Goal: Task Accomplishment & Management: Complete application form

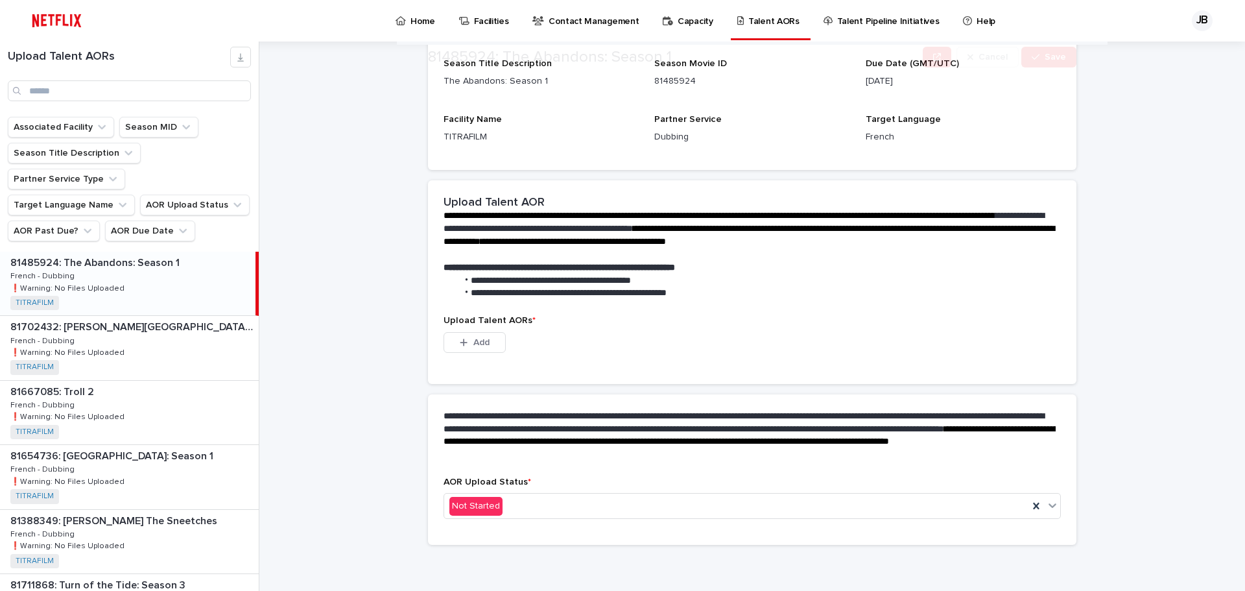
scroll to position [187, 0]
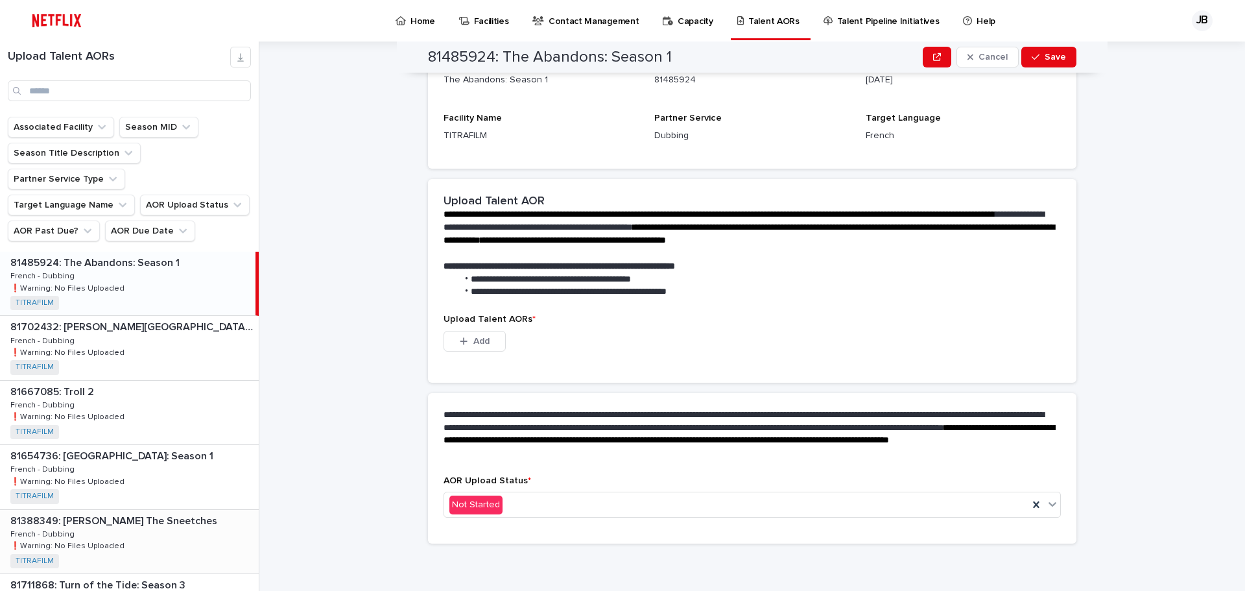
click at [143, 512] on p "81388349: [PERSON_NAME] The Sneetches" at bounding box center [114, 519] width 209 height 15
drag, startPoint x: 157, startPoint y: 444, endPoint x: 444, endPoint y: 411, distance: 289.2
click at [157, 445] on div "81654736: [GEOGRAPHIC_DATA]: Season 1 81654736: [GEOGRAPHIC_DATA] Empire: Seaso…" at bounding box center [129, 477] width 259 height 64
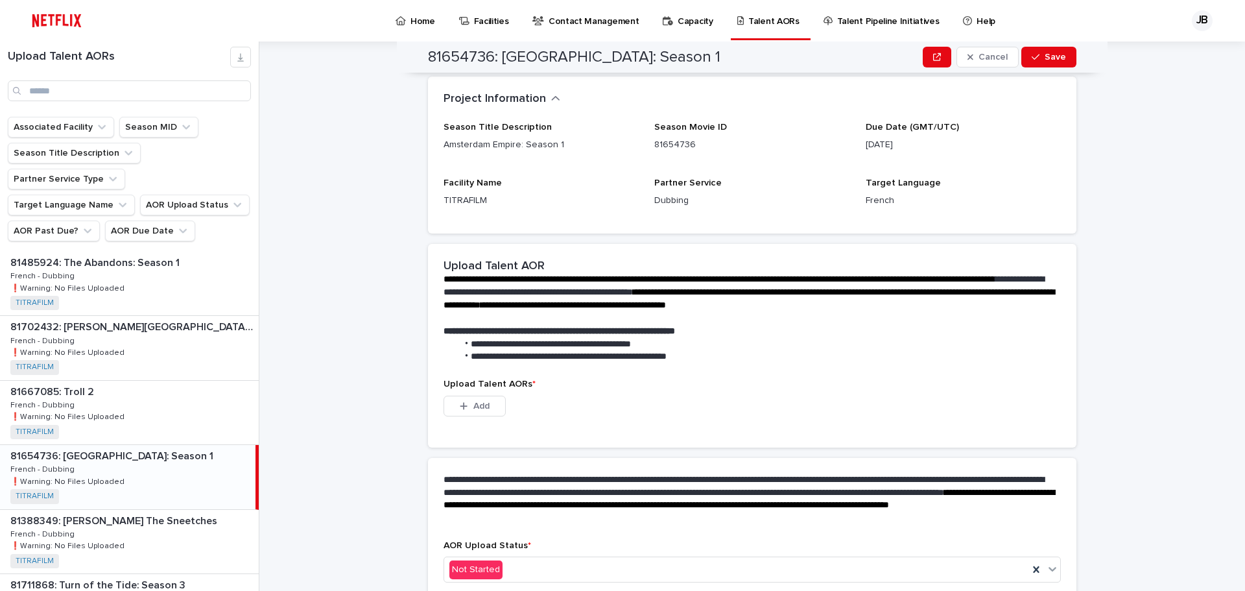
scroll to position [187, 0]
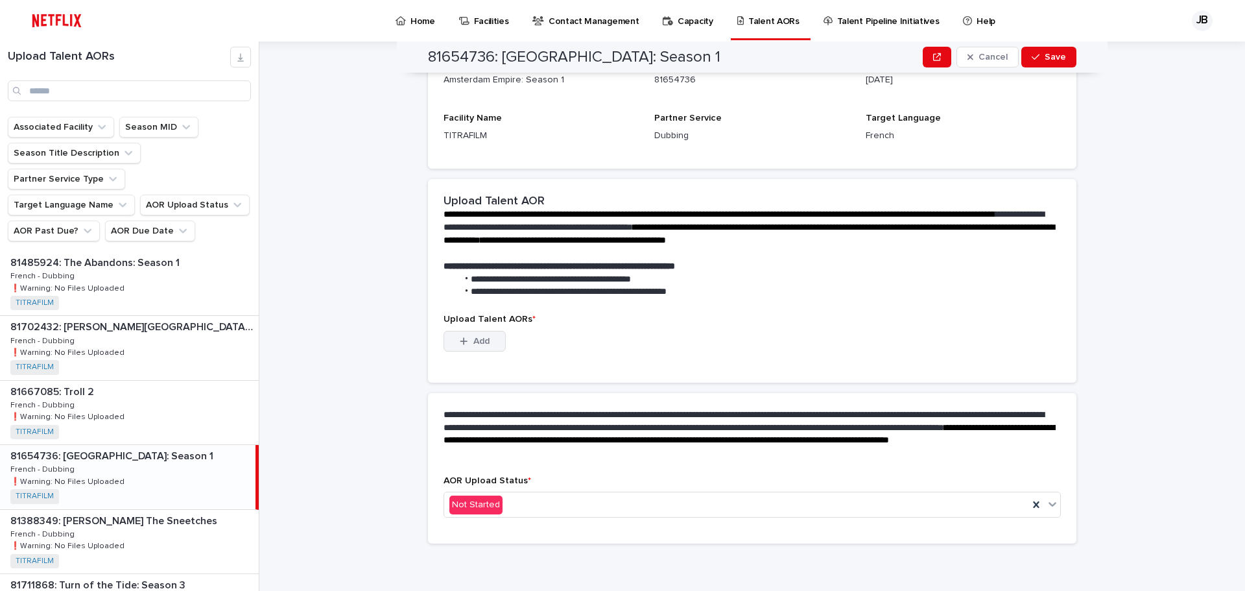
click at [476, 343] on span "Add" at bounding box center [481, 341] width 16 height 9
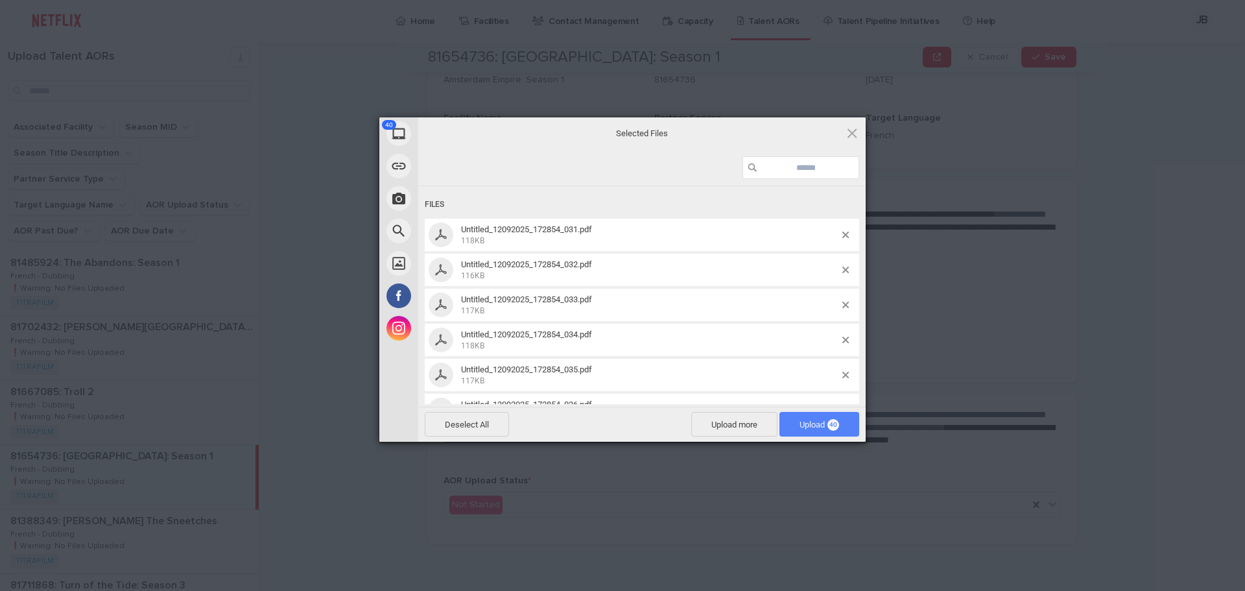
click at [808, 418] on span "Upload 40" at bounding box center [819, 424] width 80 height 25
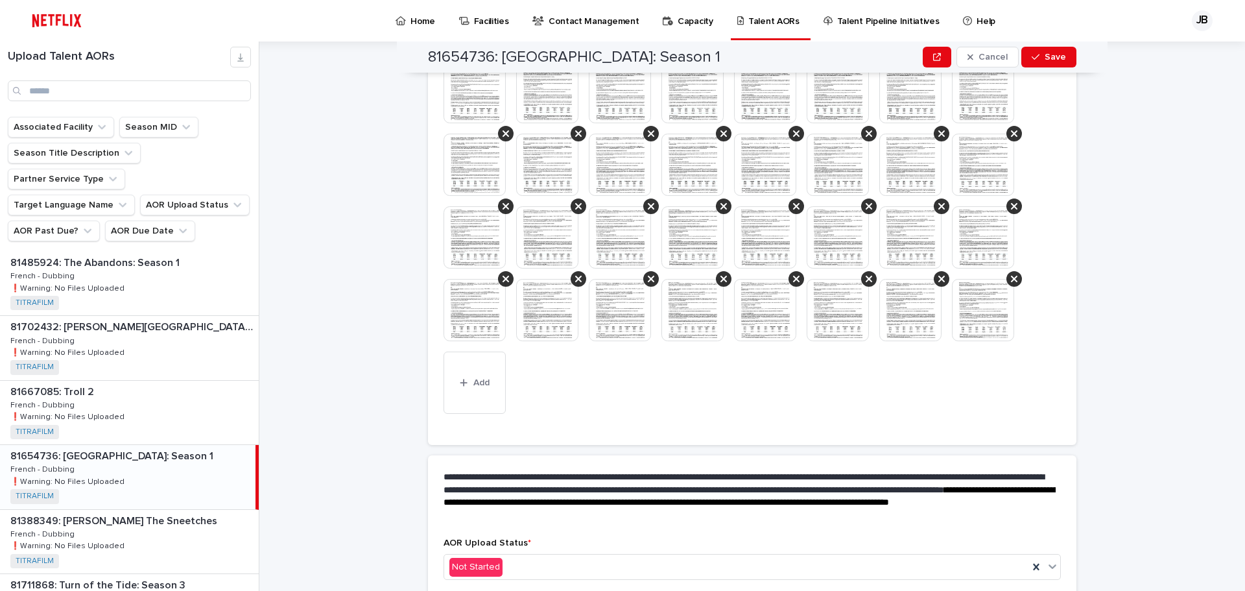
scroll to position [528, 0]
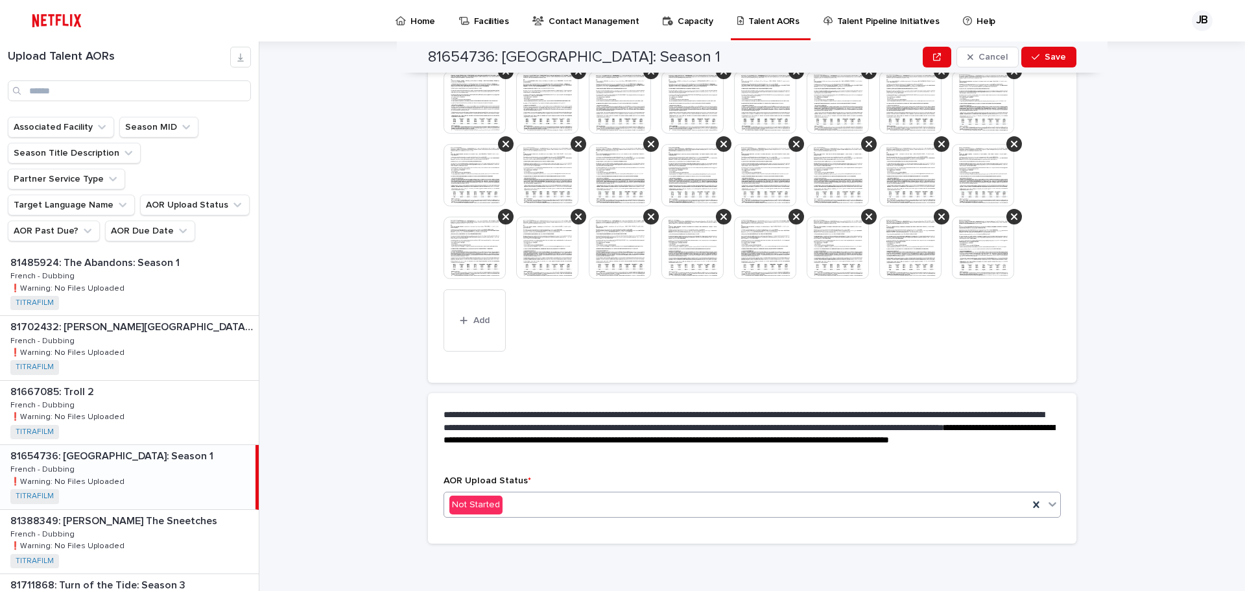
click at [545, 506] on div "Not Started" at bounding box center [736, 504] width 584 height 21
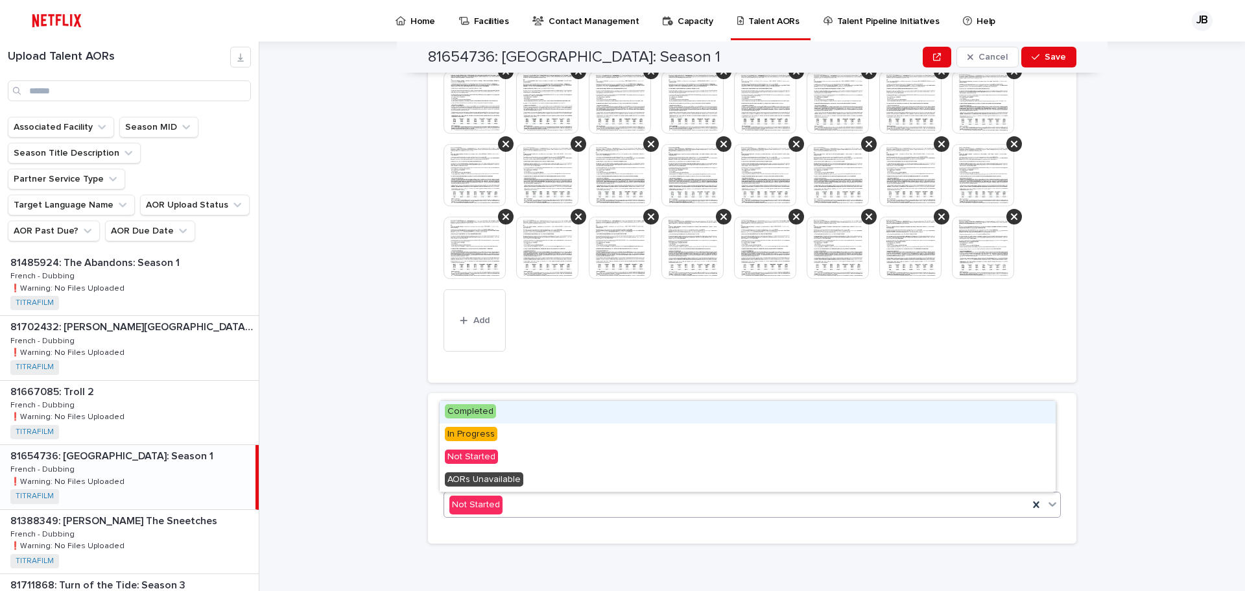
click at [523, 413] on div "Completed" at bounding box center [748, 412] width 616 height 23
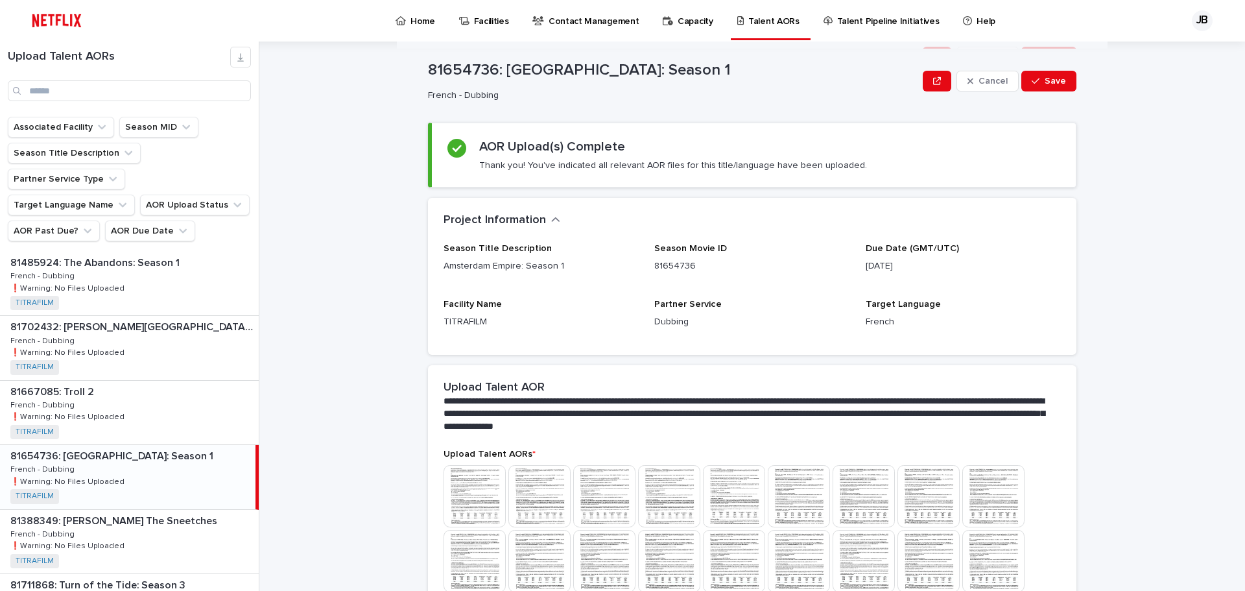
scroll to position [0, 0]
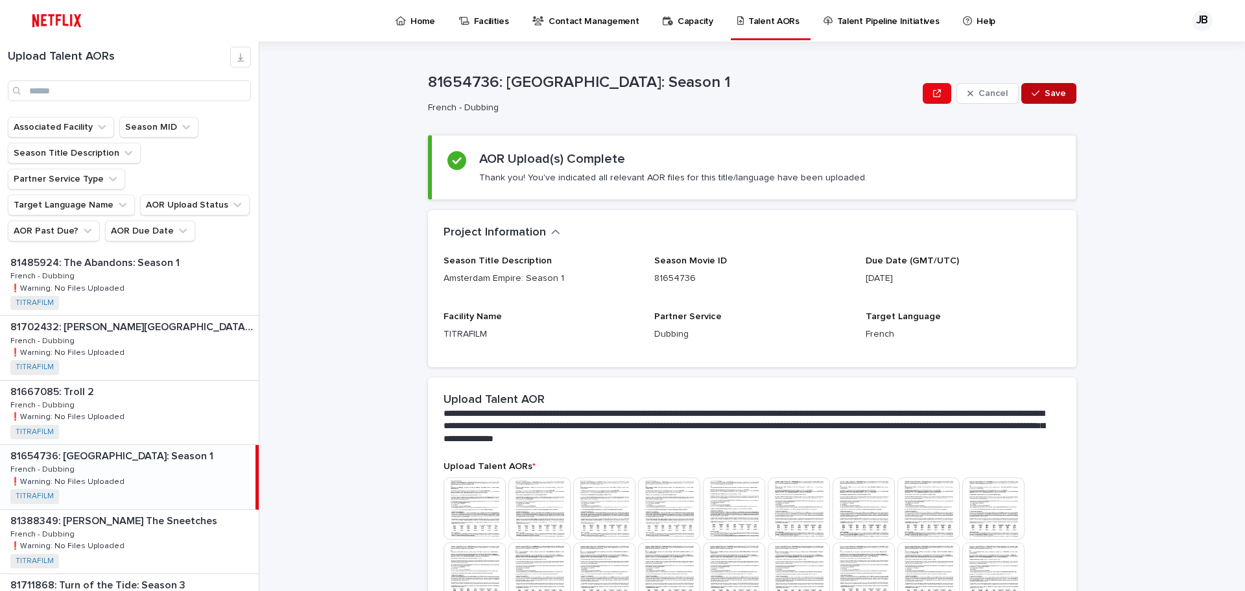
click at [1038, 99] on button "Save" at bounding box center [1048, 93] width 55 height 21
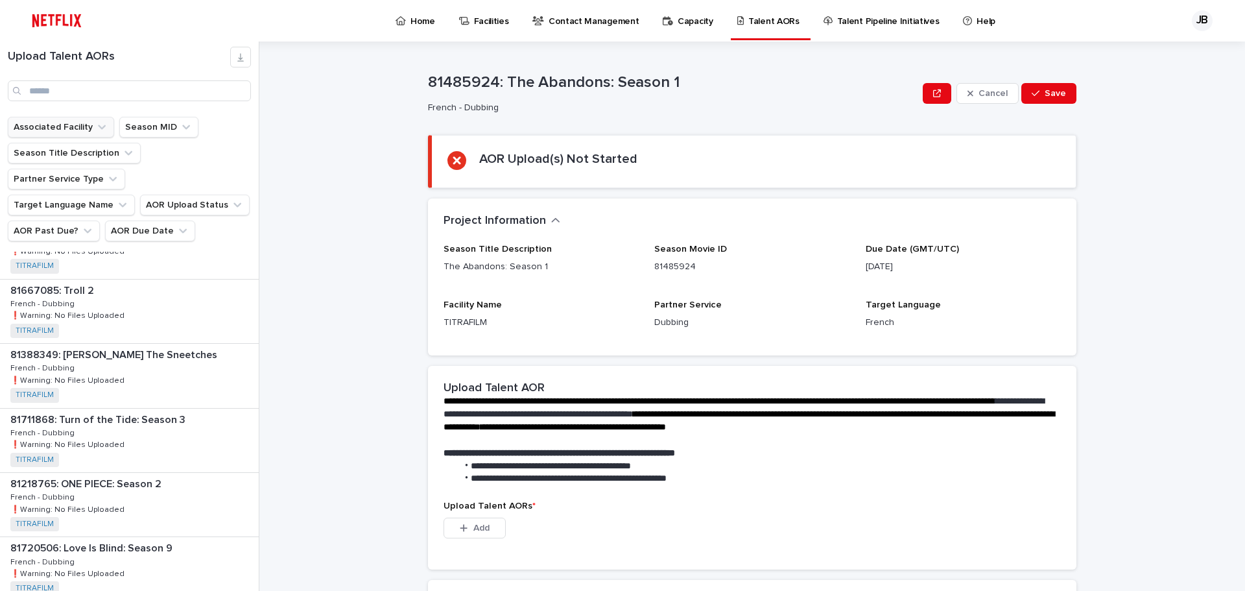
scroll to position [130, 0]
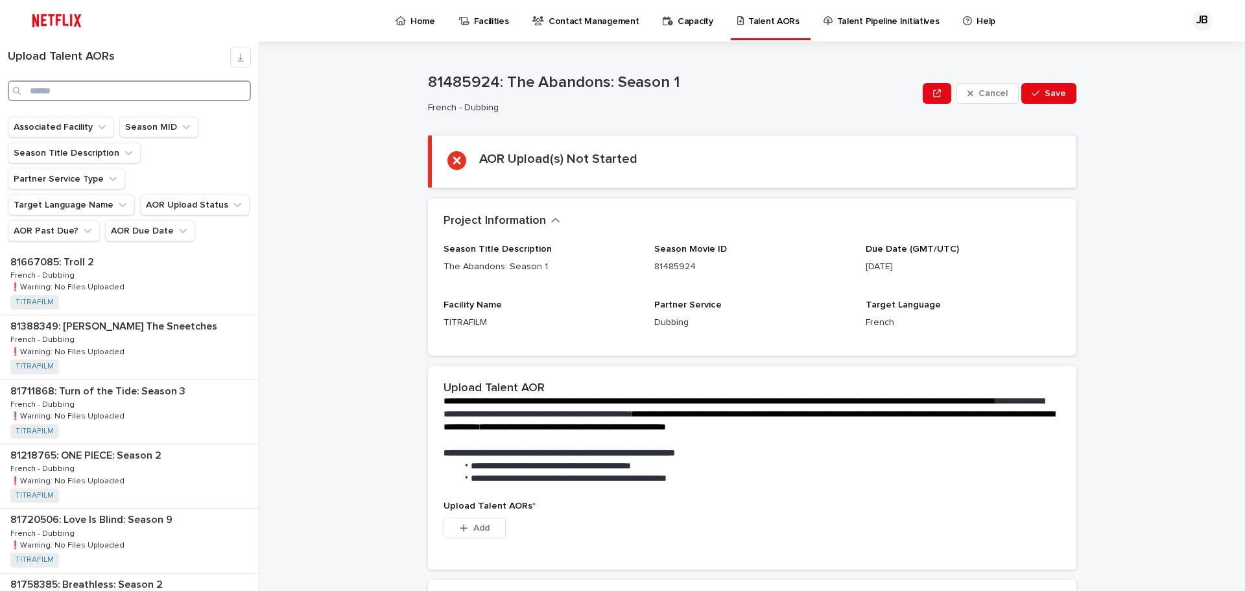
click at [56, 89] on input "Search" at bounding box center [129, 90] width 243 height 21
click at [152, 380] on div "81711868: Turn of the Tide: Season 3 81711868: Turn of the Tide: Season 3 Frenc…" at bounding box center [129, 412] width 259 height 64
click at [66, 88] on input "Search" at bounding box center [129, 90] width 243 height 21
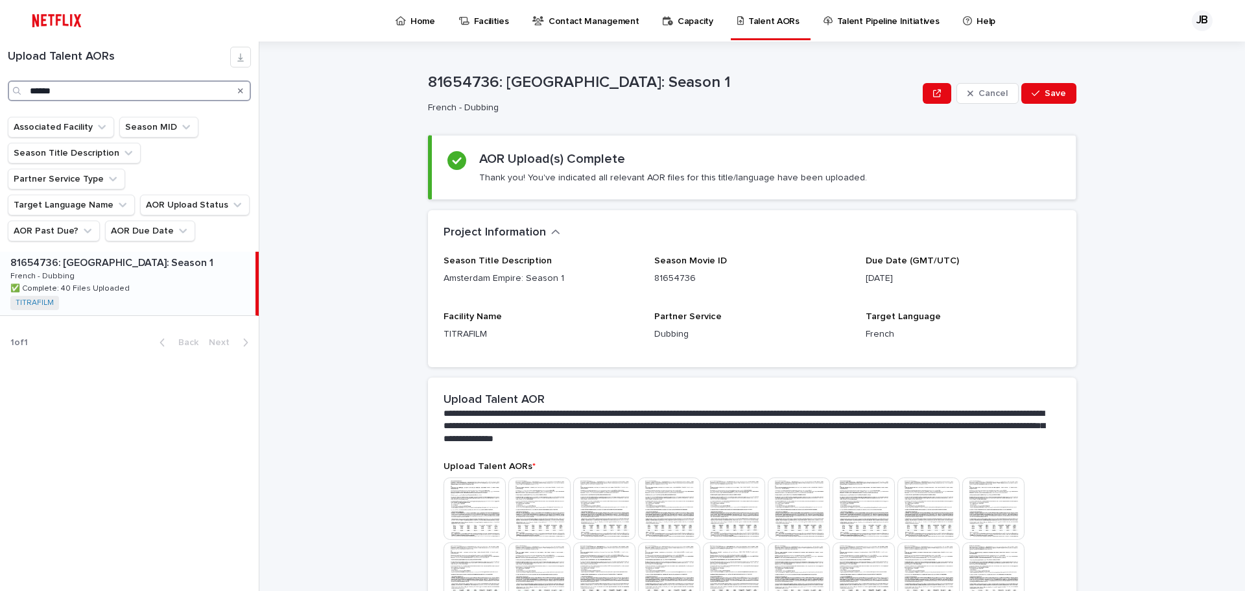
type input "******"
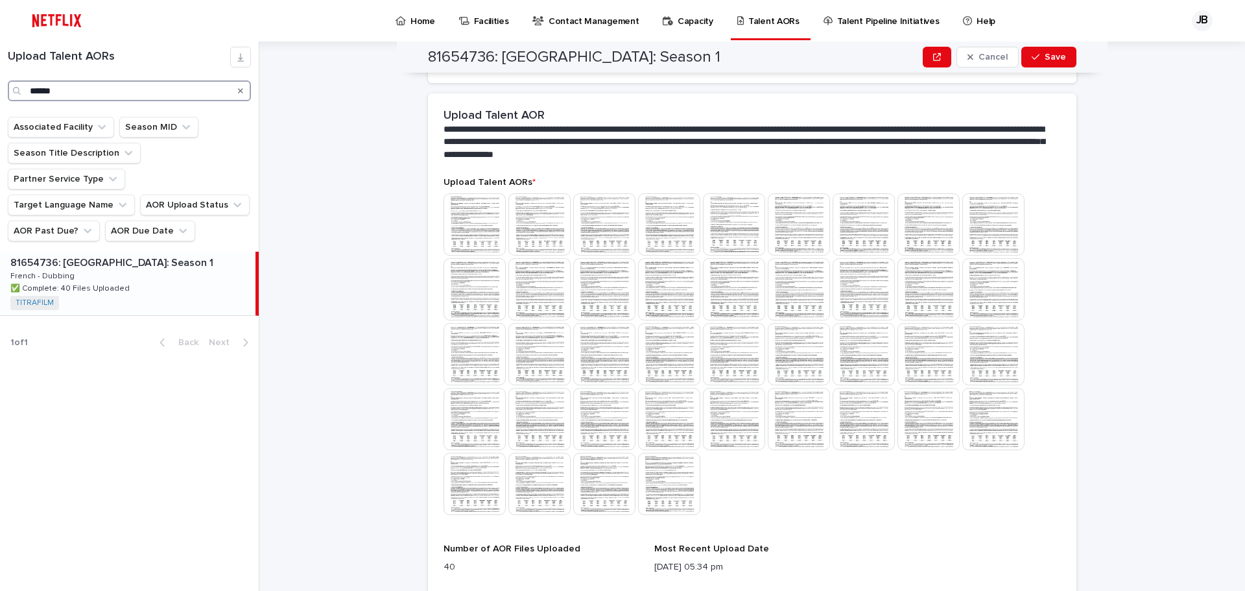
scroll to position [259, 0]
